Goal: Find specific page/section: Find specific page/section

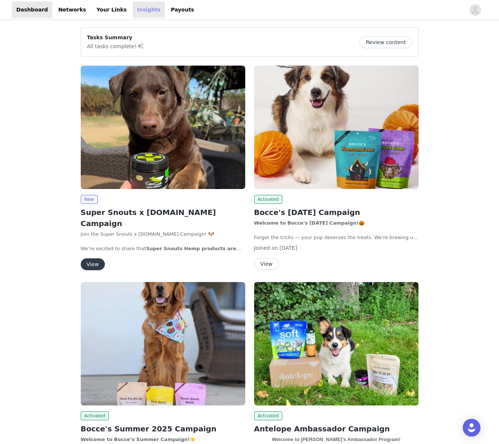
click at [133, 14] on link "Insights" at bounding box center [149, 9] width 32 height 17
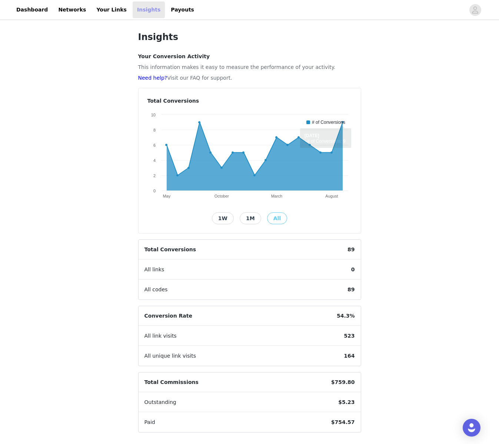
scroll to position [13, 0]
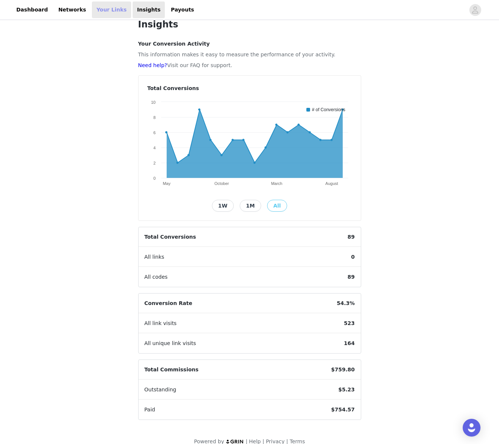
click at [98, 9] on link "Your Links" at bounding box center [111, 9] width 39 height 17
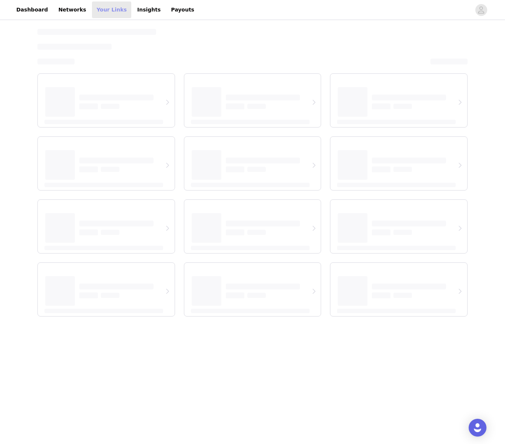
select select "12"
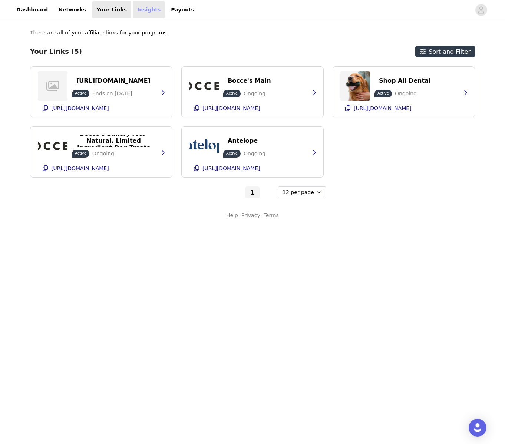
click at [133, 10] on link "Insights" at bounding box center [149, 9] width 32 height 17
